Goal: Transaction & Acquisition: Book appointment/travel/reservation

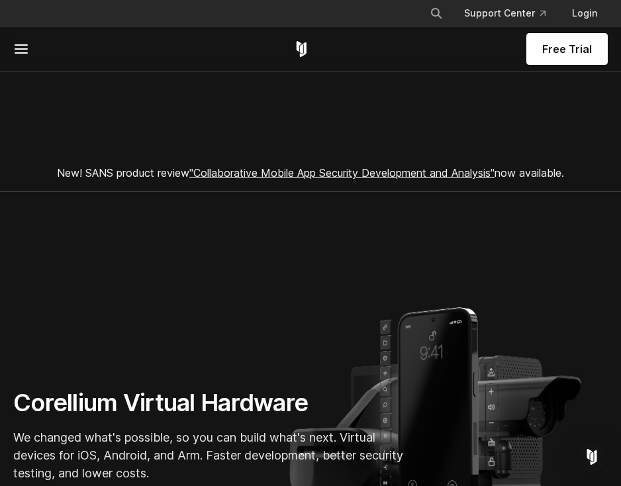
scroll to position [216, 0]
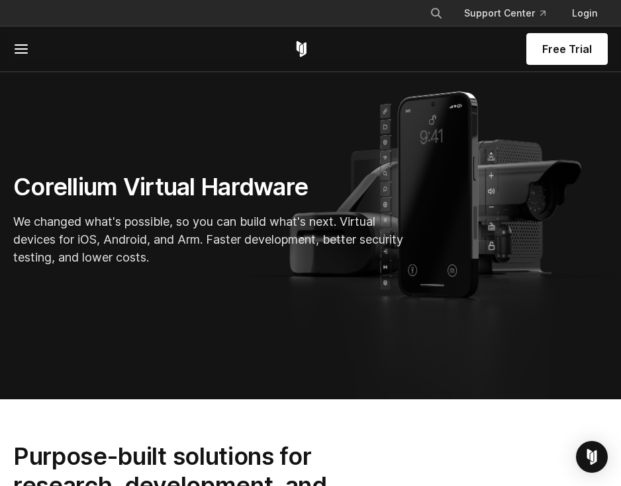
click at [22, 57] on div "Free Trial" at bounding box center [310, 48] width 594 height 45
click at [22, 44] on icon at bounding box center [21, 49] width 16 height 16
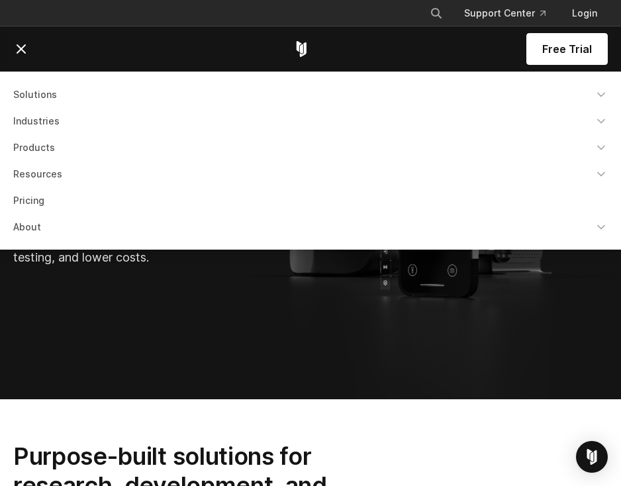
click at [32, 147] on link "Products" at bounding box center [310, 148] width 610 height 24
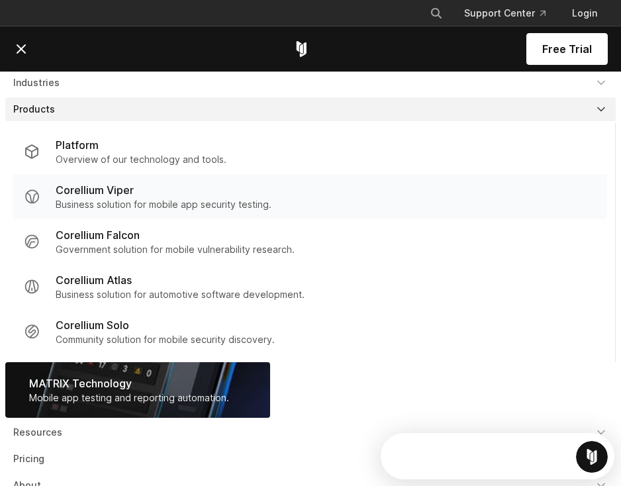
scroll to position [0, 0]
click at [99, 326] on p "Corellium Solo" at bounding box center [92, 325] width 73 height 16
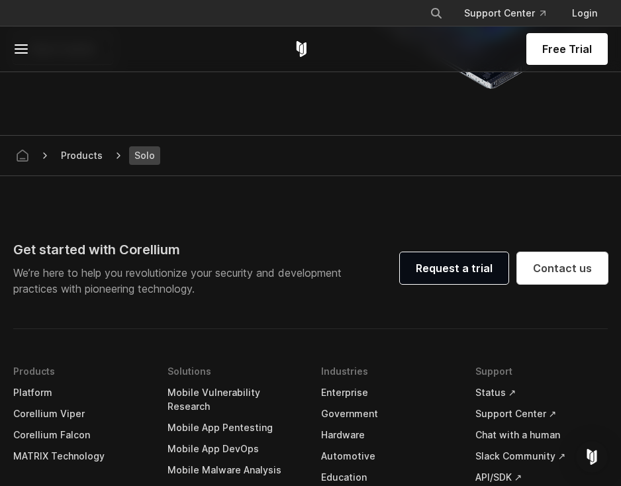
scroll to position [2298, 0]
click at [589, 51] on span "Free Trial" at bounding box center [567, 49] width 50 height 16
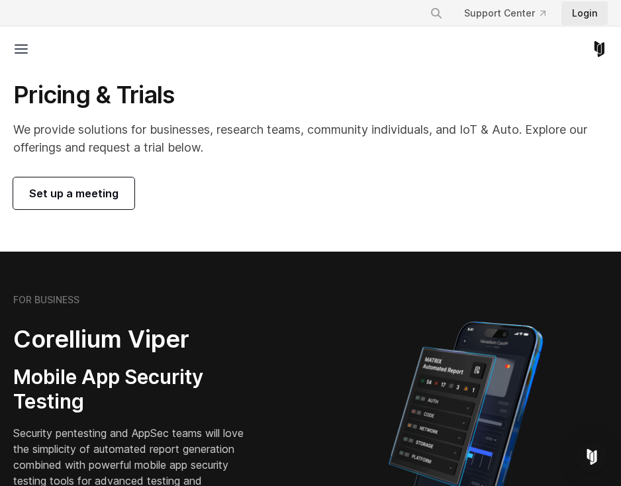
click at [593, 13] on link "Login" at bounding box center [584, 13] width 46 height 24
click at [118, 198] on link "Set up a meeting" at bounding box center [73, 193] width 121 height 32
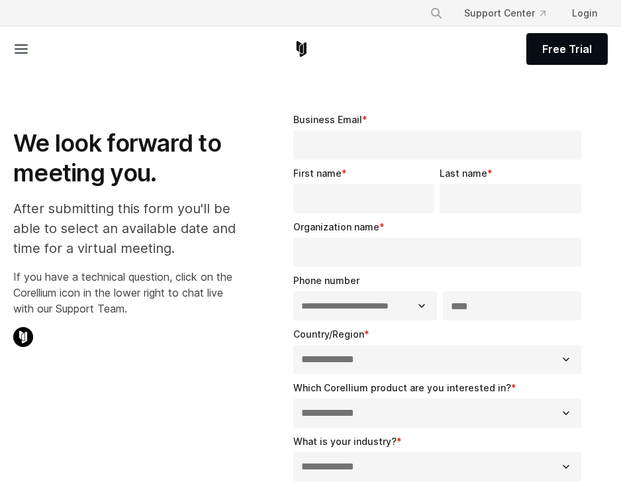
select select "**"
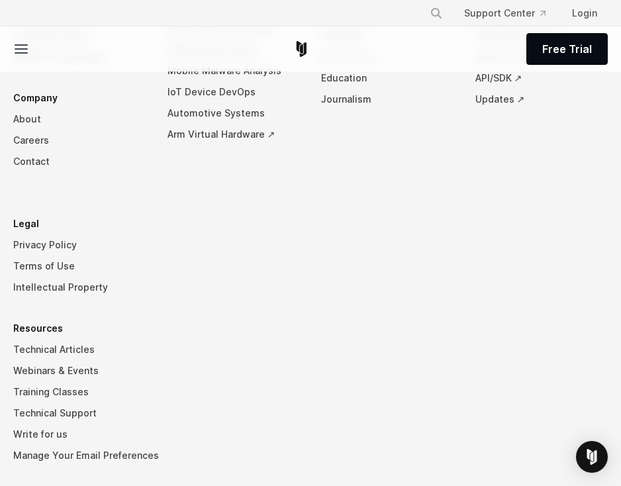
scroll to position [1195, 0]
